Goal: Task Accomplishment & Management: Manage account settings

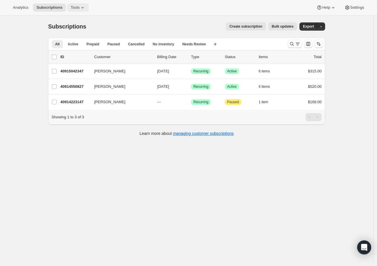
click at [76, 7] on span "Tools" at bounding box center [74, 7] width 9 height 5
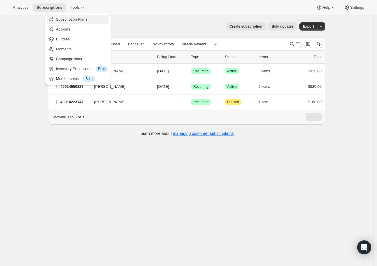
click at [77, 18] on span "Subscription Plans" at bounding box center [71, 19] width 31 height 4
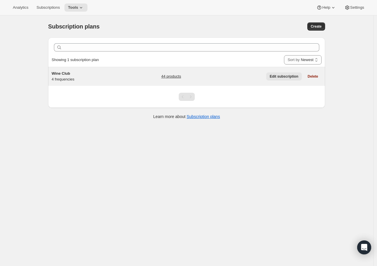
click at [277, 77] on span "Edit subscription" at bounding box center [283, 76] width 29 height 5
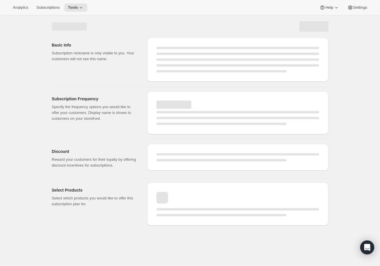
select select "WEEK"
select select "MONTH"
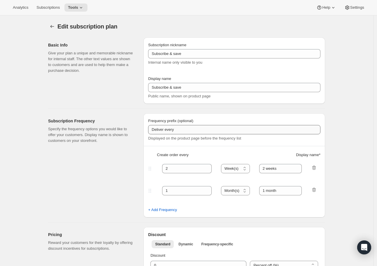
checkbox input "true"
type input "Wine Club"
type input "3"
select select "MONTH"
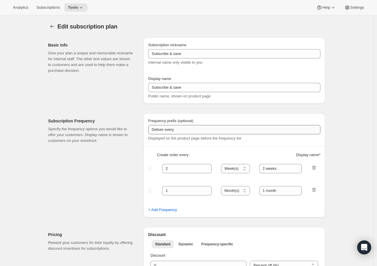
type input "3 months"
type input "4"
type input "4 months"
select select "MONTH"
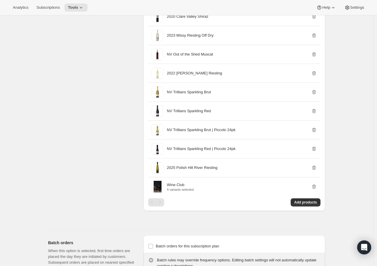
scroll to position [666, 0]
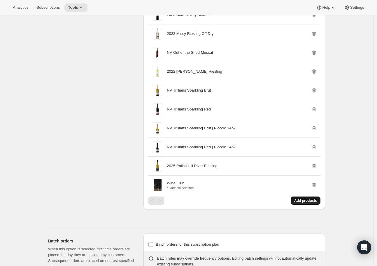
click at [310, 203] on span "Add products" at bounding box center [305, 201] width 23 height 5
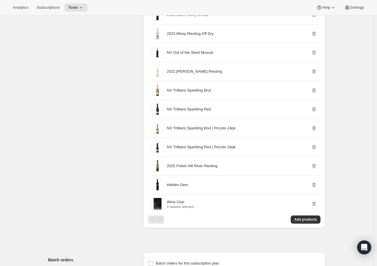
click at [74, 2] on div "Analytics Subscriptions Tools Help Settings" at bounding box center [188, 7] width 377 height 15
click at [75, 7] on span "Tools" at bounding box center [73, 7] width 10 height 5
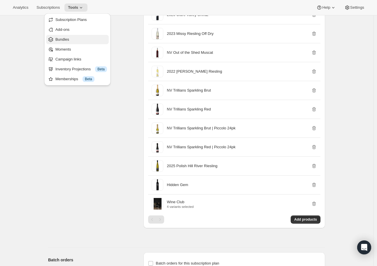
click at [79, 35] on button "Bundles" at bounding box center [77, 39] width 63 height 9
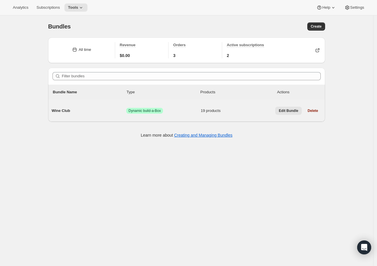
click at [289, 111] on span "Edit Bundle" at bounding box center [288, 111] width 20 height 5
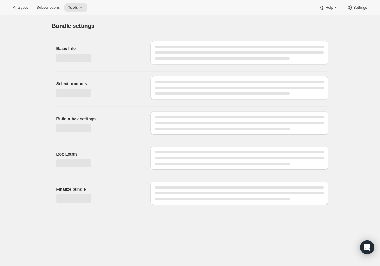
type input "Wine Club"
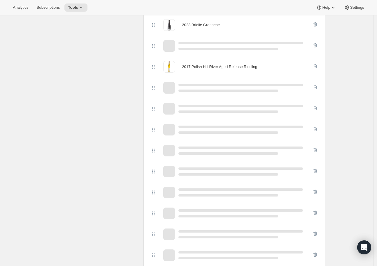
scroll to position [497, 0]
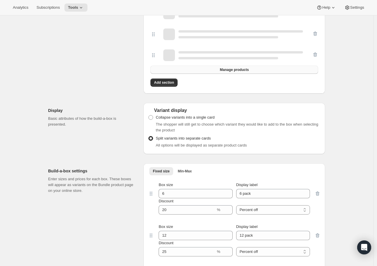
click at [210, 70] on button "Manage products" at bounding box center [233, 70] width 167 height 8
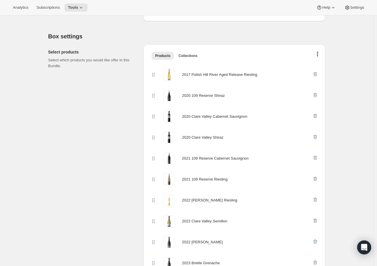
scroll to position [105, 0]
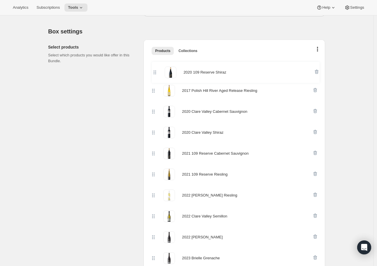
drag, startPoint x: 154, startPoint y: 92, endPoint x: 155, endPoint y: 71, distance: 21.3
click at [155, 71] on div "2017 Polish Hill River Aged Release Riesling 2020 109 Reserve [GEOGRAPHIC_DATA]…" at bounding box center [233, 268] width 167 height 419
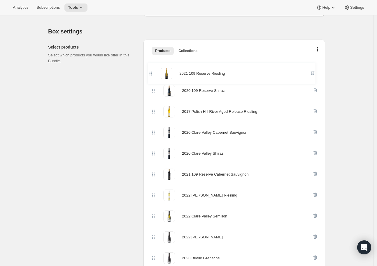
drag, startPoint x: 156, startPoint y: 174, endPoint x: 152, endPoint y: 70, distance: 103.8
click at [152, 70] on div "2020 109 Reserve Shiraz 2017 Polish Hill River Aged Release Riesling 2020 [GEOG…" at bounding box center [233, 268] width 167 height 419
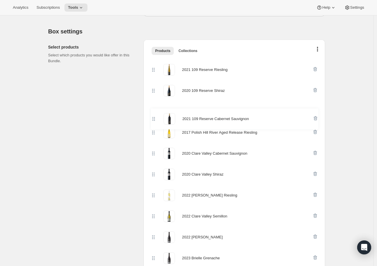
drag, startPoint x: 154, startPoint y: 175, endPoint x: 153, endPoint y: 111, distance: 64.1
click at [153, 111] on div "2021 109 Reserve Riesling 2020 109 Reserve Shiraz 2017 Polish Hill River Aged R…" at bounding box center [233, 268] width 167 height 419
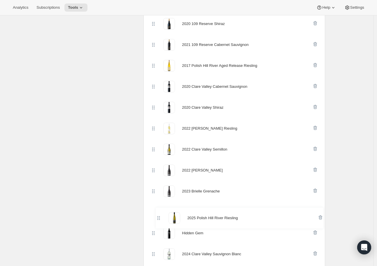
scroll to position [174, 0]
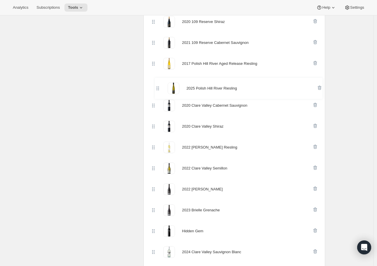
drag, startPoint x: 154, startPoint y: 236, endPoint x: 156, endPoint y: 85, distance: 150.9
click at [156, 85] on div "2021 109 Reserve Riesling 2020 109 Reserve Shiraz 2021 109 Reserve Cabernet Sau…" at bounding box center [233, 199] width 167 height 419
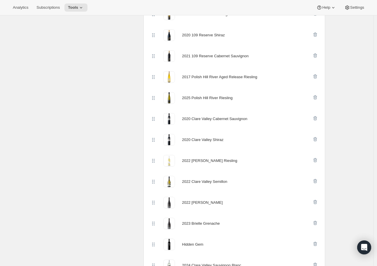
scroll to position [160, 0]
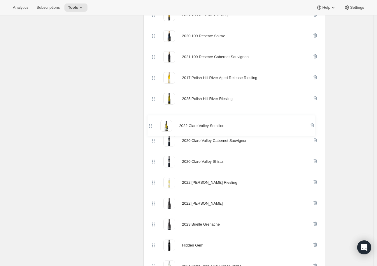
drag, startPoint x: 154, startPoint y: 184, endPoint x: 150, endPoint y: 123, distance: 61.0
click at [150, 123] on div "2021 109 Reserve Riesling 2020 109 Reserve Shiraz 2021 109 Reserve Cabernet Sau…" at bounding box center [234, 218] width 172 height 432
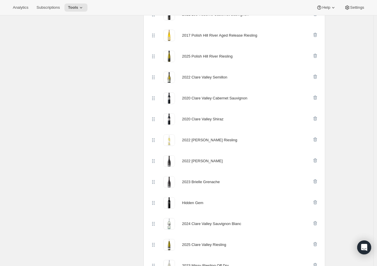
scroll to position [213, 0]
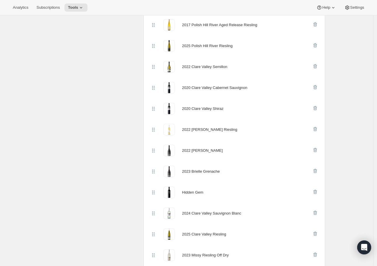
click at [153, 236] on icon at bounding box center [152, 236] width 1 height 1
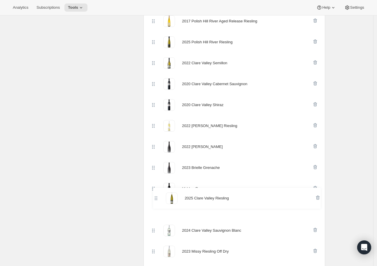
scroll to position [218, 0]
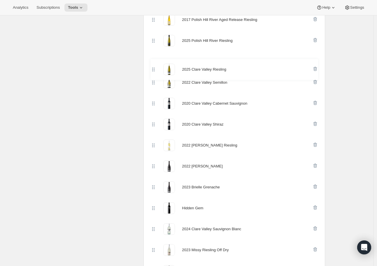
drag, startPoint x: 154, startPoint y: 237, endPoint x: 152, endPoint y: 70, distance: 166.6
click at [152, 70] on div "2021 109 Reserve Riesling 2020 109 Reserve Shiraz 2021 109 Reserve Cabernet Sau…" at bounding box center [233, 155] width 167 height 419
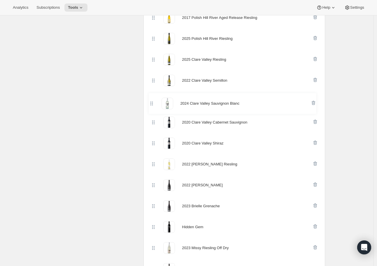
drag, startPoint x: 156, startPoint y: 229, endPoint x: 153, endPoint y: 102, distance: 127.6
click at [153, 102] on div "2021 109 Reserve Riesling 2020 109 Reserve Shiraz 2021 109 Reserve Cabernet Sau…" at bounding box center [233, 153] width 167 height 419
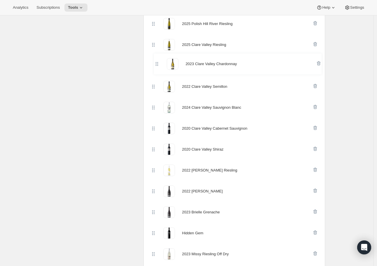
scroll to position [231, 0]
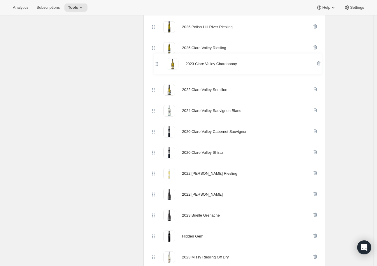
drag, startPoint x: 154, startPoint y: 202, endPoint x: 155, endPoint y: 63, distance: 138.3
click at [155, 63] on div "2021 109 Reserve Riesling 2020 109 Reserve Shiraz 2021 109 Reserve Cabernet Sau…" at bounding box center [233, 142] width 167 height 419
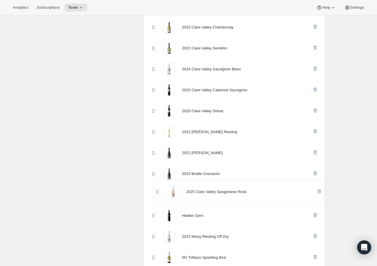
scroll to position [274, 0]
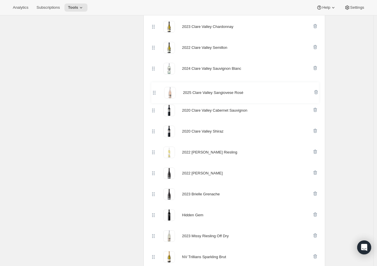
drag, startPoint x: 156, startPoint y: 240, endPoint x: 156, endPoint y: 89, distance: 150.6
click at [156, 89] on div "2021 109 Reserve Riesling 2020 109 Reserve Shiraz 2021 109 Reserve Cabernet Sau…" at bounding box center [233, 100] width 167 height 419
drag, startPoint x: 155, startPoint y: 134, endPoint x: 155, endPoint y: 111, distance: 22.4
click at [155, 111] on div "2021 109 Reserve Riesling 2020 109 Reserve Shiraz 2021 109 Reserve Cabernet Sau…" at bounding box center [233, 100] width 167 height 419
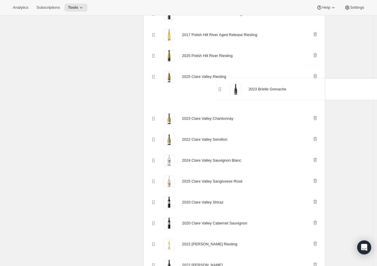
scroll to position [202, 0]
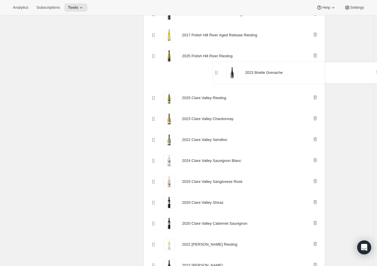
drag, startPoint x: 160, startPoint y: 244, endPoint x: 220, endPoint y: 66, distance: 188.2
click at [220, 66] on div "2021 109 Reserve Riesling 2020 109 Reserve Shiraz 2021 109 Reserve Cabernet Sau…" at bounding box center [233, 171] width 167 height 419
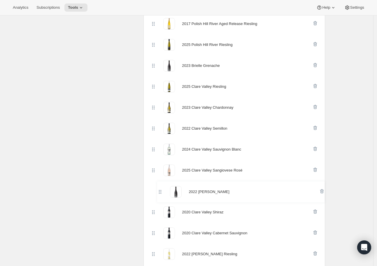
scroll to position [214, 0]
drag, startPoint x: 155, startPoint y: 257, endPoint x: 154, endPoint y: 82, distance: 175.0
click at [154, 82] on div "2021 109 Reserve Riesling 2020 109 Reserve Shiraz 2021 109 Reserve Cabernet Sau…" at bounding box center [233, 159] width 167 height 419
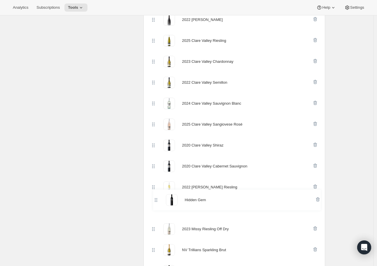
scroll to position [283, 0]
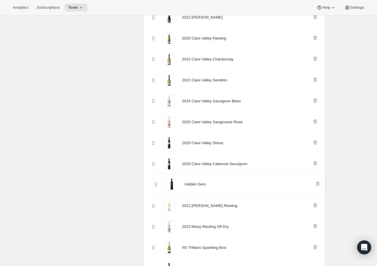
drag, startPoint x: 156, startPoint y: 210, endPoint x: 156, endPoint y: 185, distance: 25.1
click at [156, 185] on div "2021 109 Reserve Riesling 2020 109 Reserve Shiraz 2021 109 Reserve Cabernet Sau…" at bounding box center [233, 90] width 167 height 419
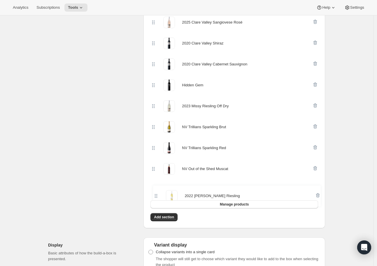
scroll to position [384, 0]
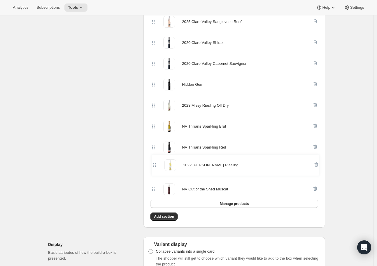
drag, startPoint x: 155, startPoint y: 163, endPoint x: 155, endPoint y: 167, distance: 3.5
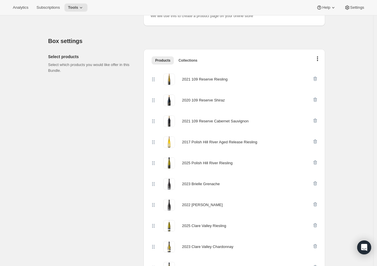
scroll to position [103, 0]
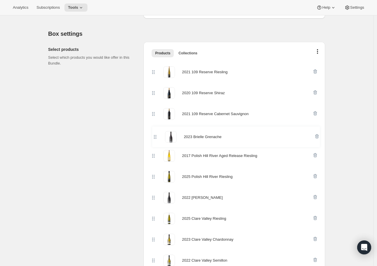
drag, startPoint x: 156, startPoint y: 176, endPoint x: 156, endPoint y: 135, distance: 41.6
click at [156, 135] on div "2021 109 Reserve Riesling 2020 109 Reserve Shiraz 2021 109 Reserve Cabernet Sau…" at bounding box center [233, 271] width 167 height 419
